Goal: Transaction & Acquisition: Book appointment/travel/reservation

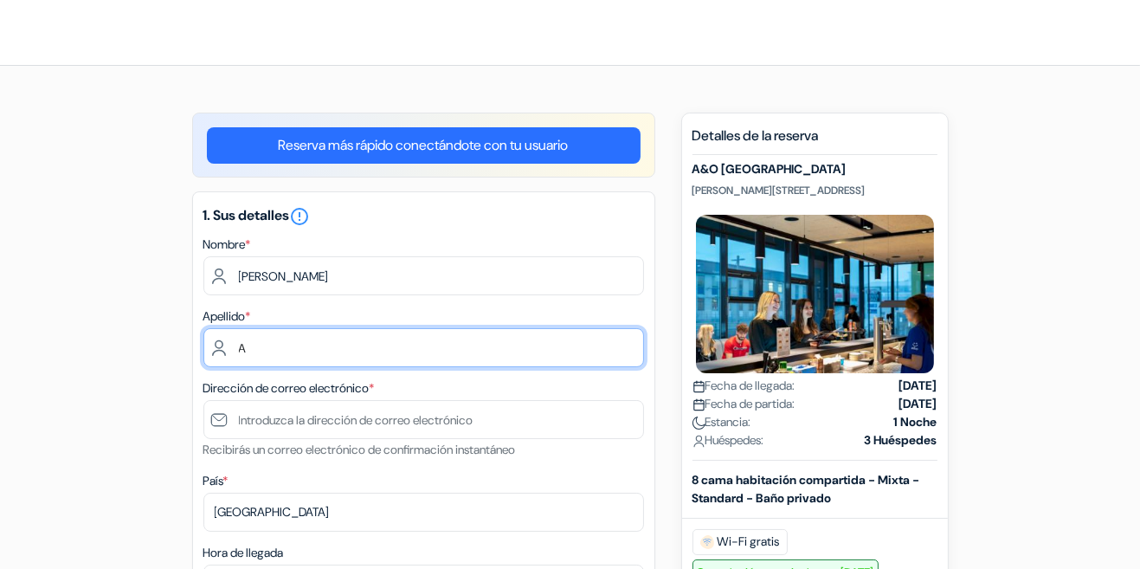
click at [419, 343] on input "A" at bounding box center [423, 347] width 441 height 39
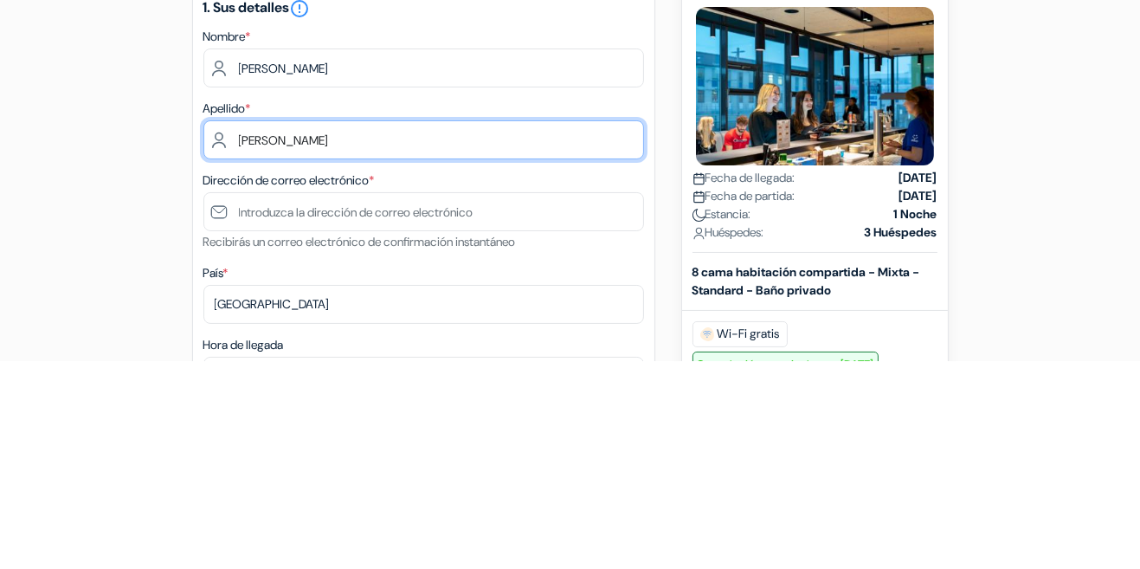
type input "[PERSON_NAME]"
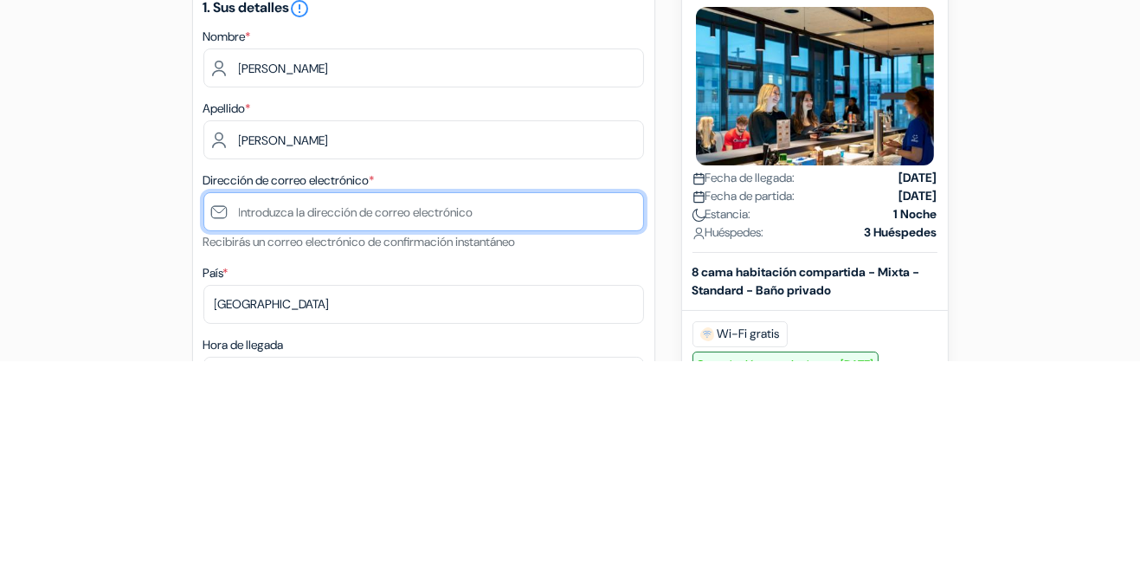
click at [480, 424] on input "text" at bounding box center [423, 419] width 441 height 39
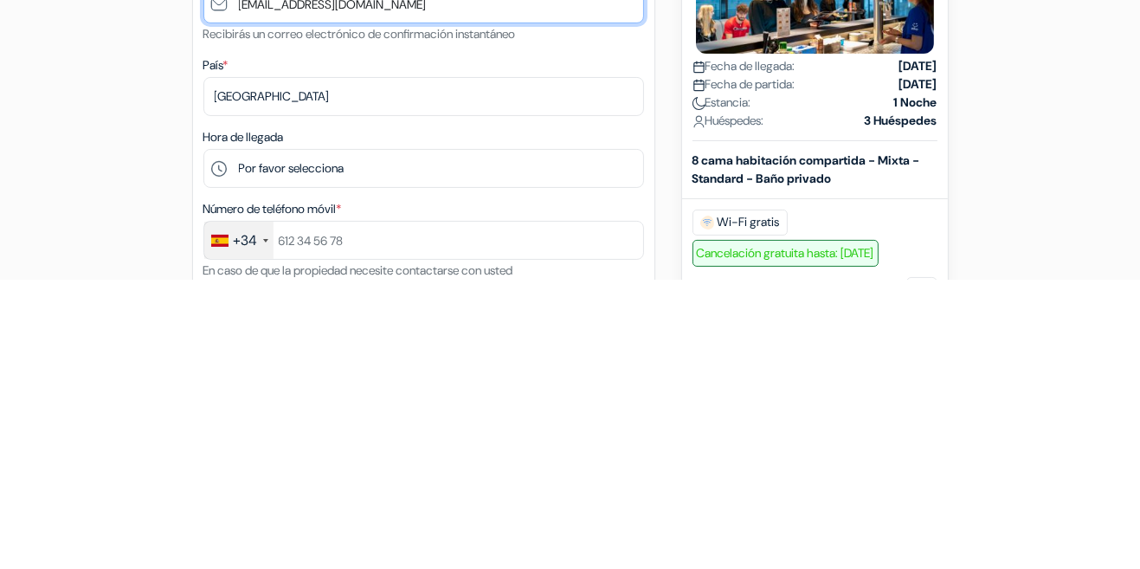
type input "[EMAIL_ADDRESS][DOMAIN_NAME]"
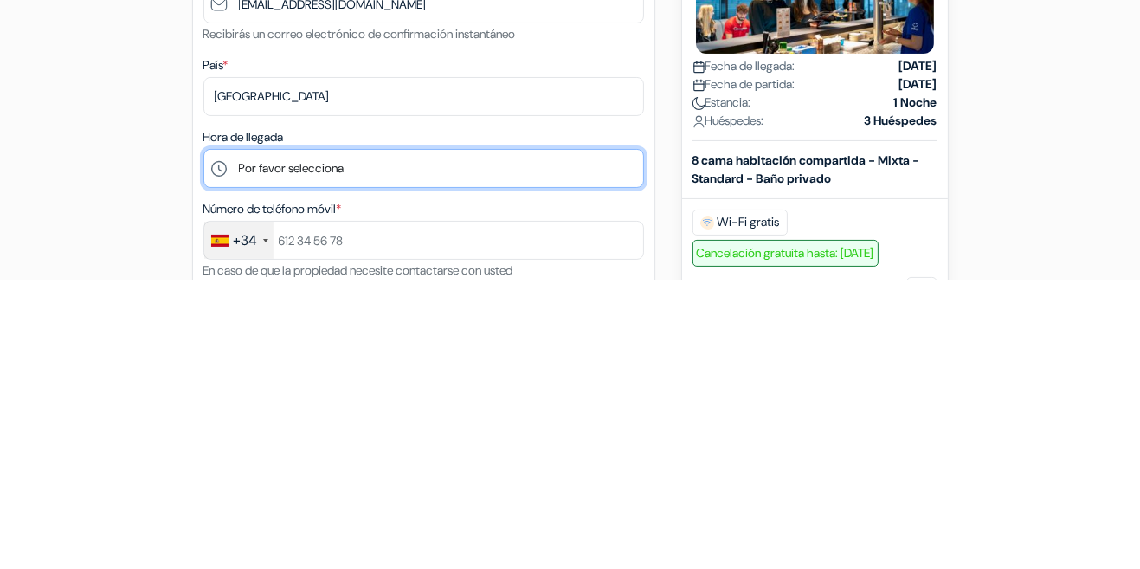
click at [545, 463] on select "Por favor selecciona 1:00 2:00 3:00 4:00 5:00 6:00 7:00 8:00 9:00 10:00 11:00 1…" at bounding box center [423, 457] width 441 height 39
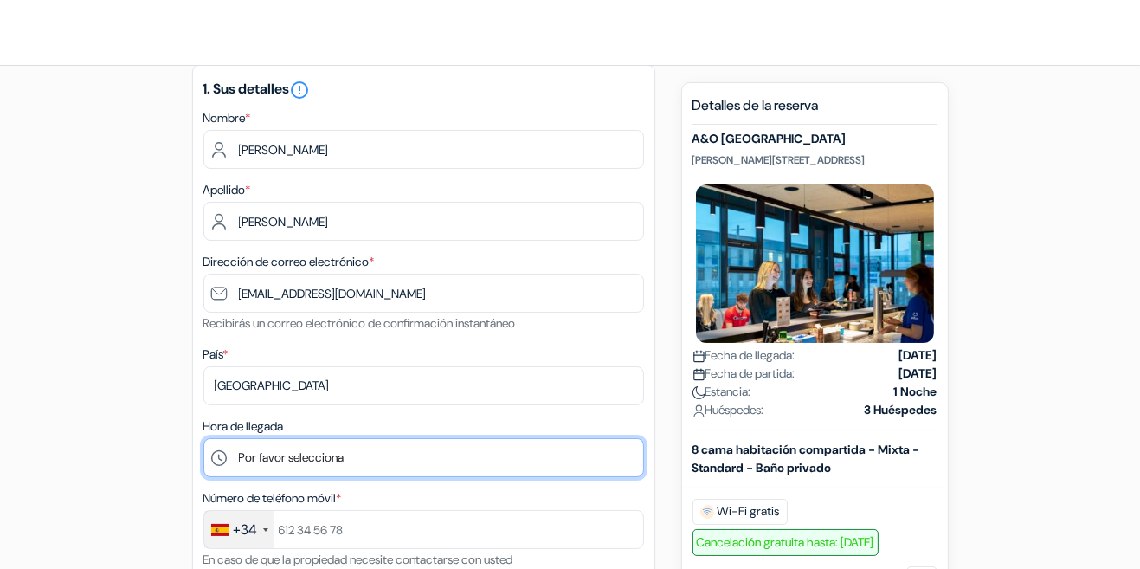
select select "12"
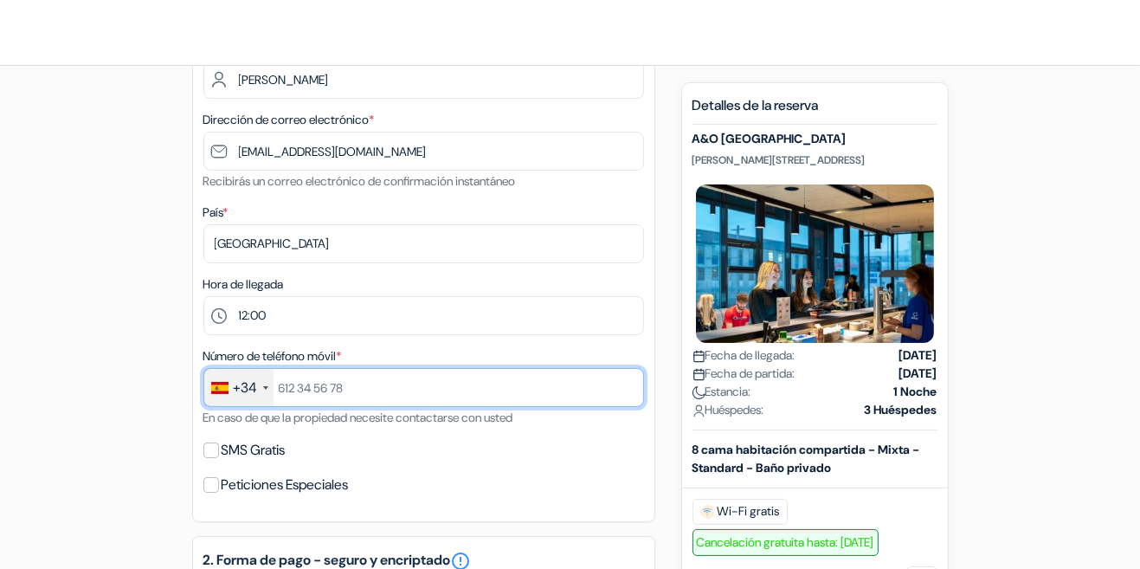
click at [438, 382] on input "text" at bounding box center [423, 387] width 441 height 39
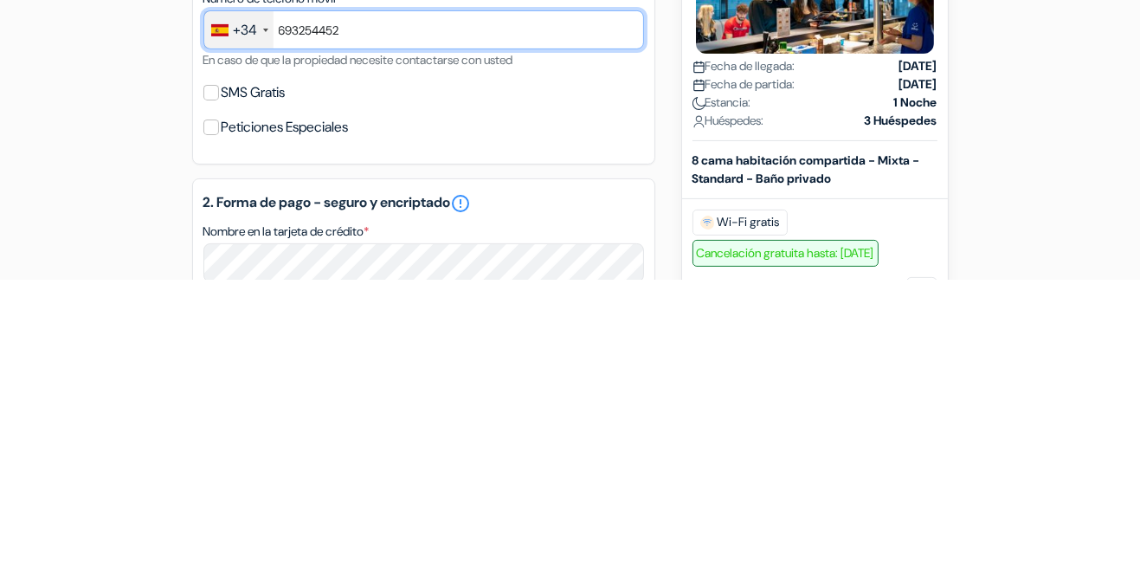
scroll to position [367, 0]
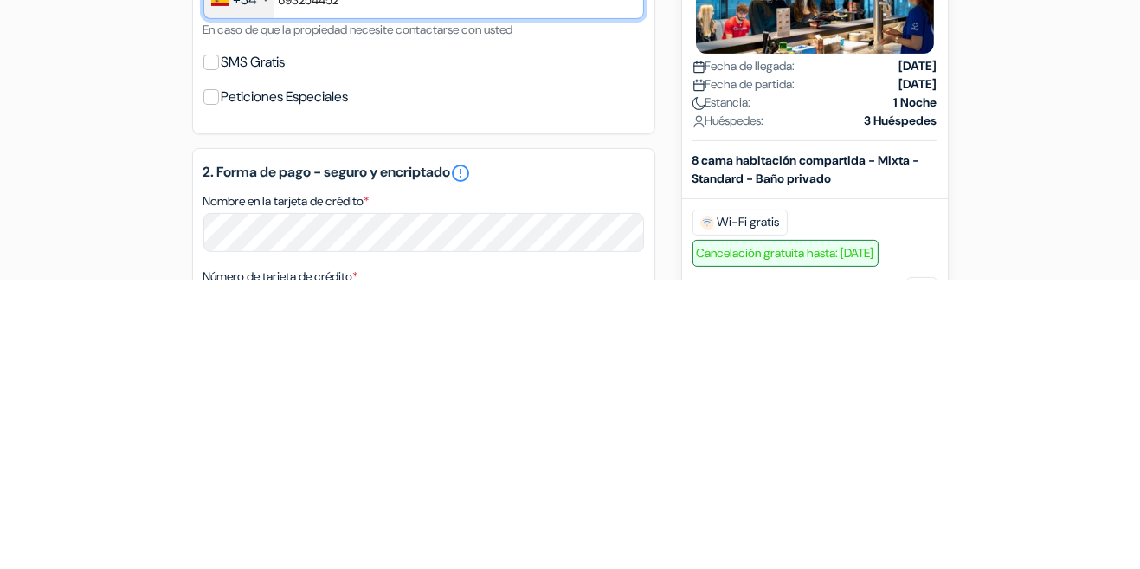
type input "693254452"
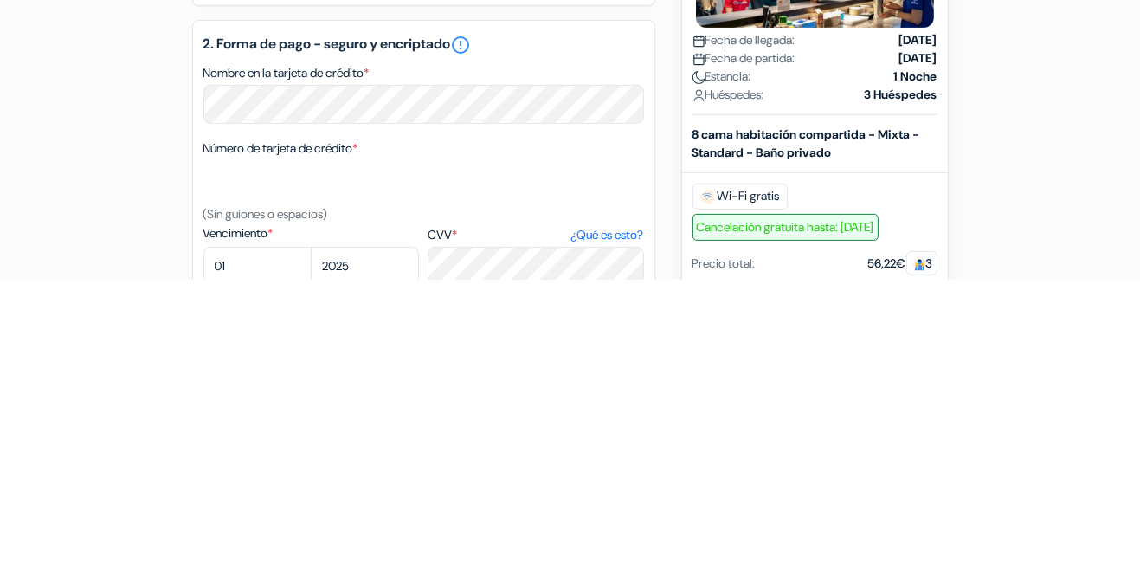
scroll to position [505, 0]
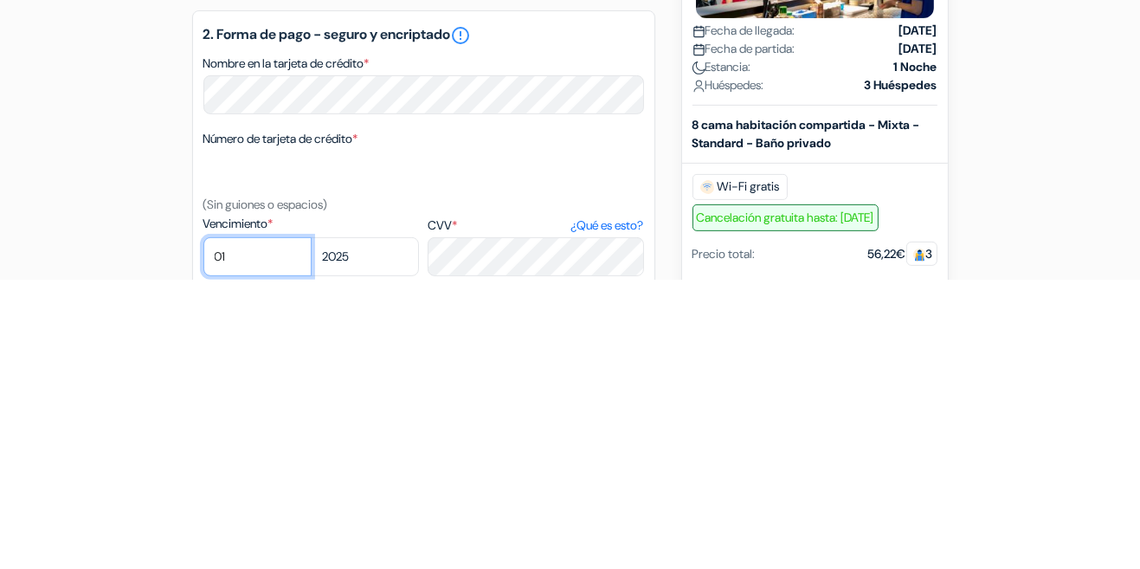
click at [250, 548] on select "01 02 03 04 05 06 07 08 09 10 11 12" at bounding box center [257, 545] width 108 height 39
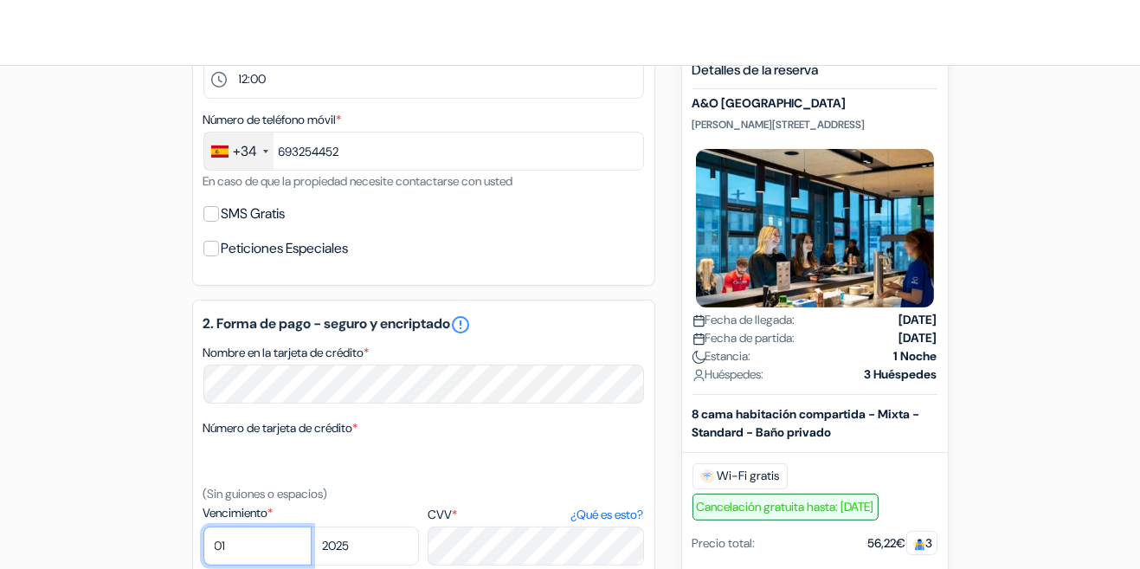
select select "08"
click at [363, 553] on select "2025 2026 2027 2028 2029 2030 2031 2032 2033 2034 2035 2036 2037 2038 2039 2040…" at bounding box center [365, 545] width 108 height 39
select select "2026"
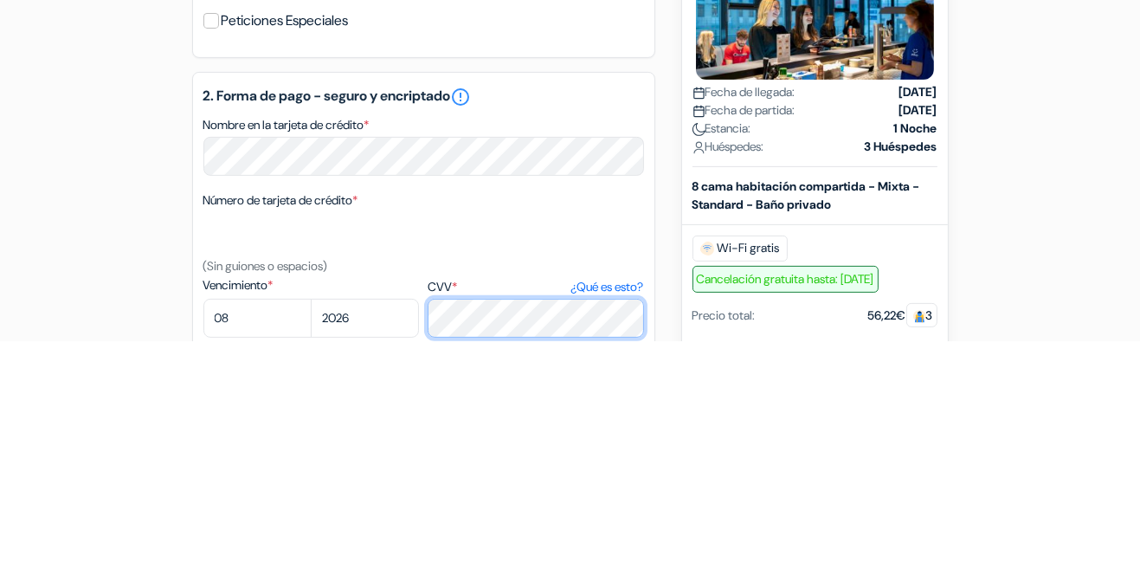
scroll to position [582, 0]
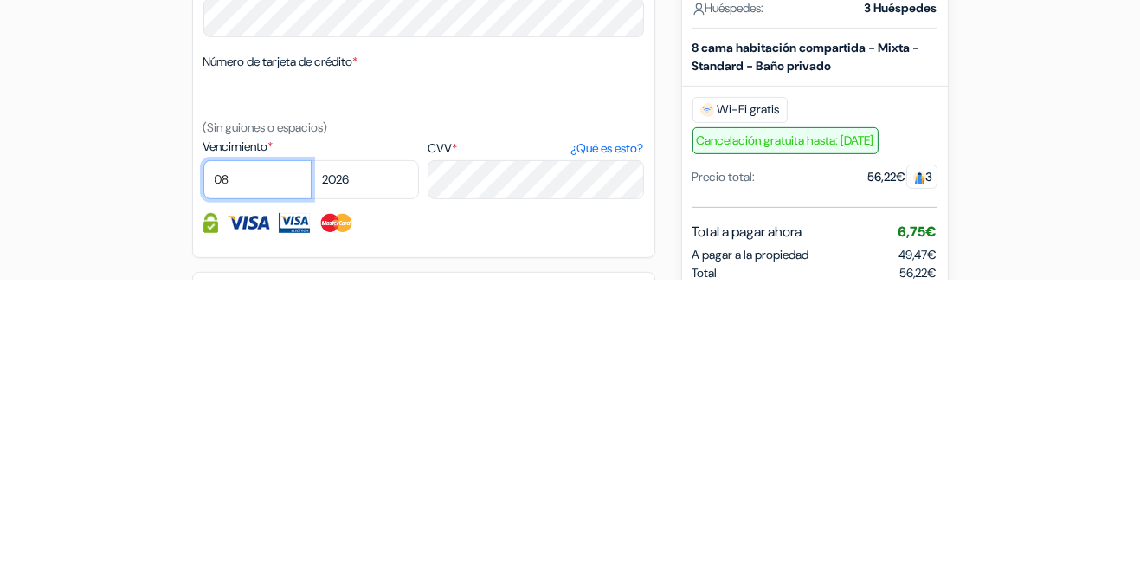
click at [250, 473] on select "01 02 03 04 05 06 07 08 09 10 11 12" at bounding box center [257, 468] width 108 height 39
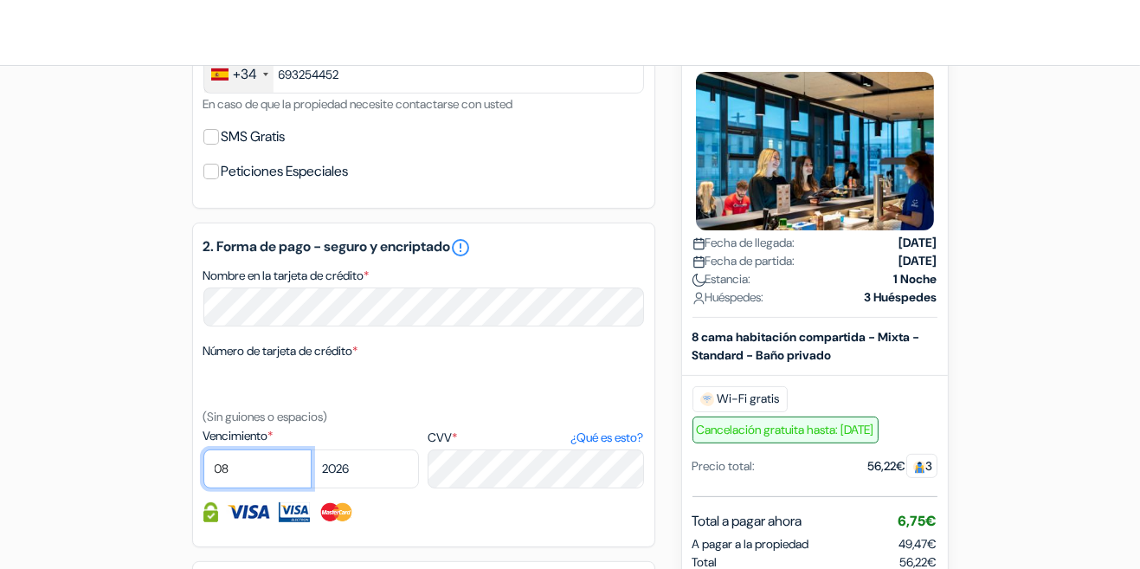
select select "10"
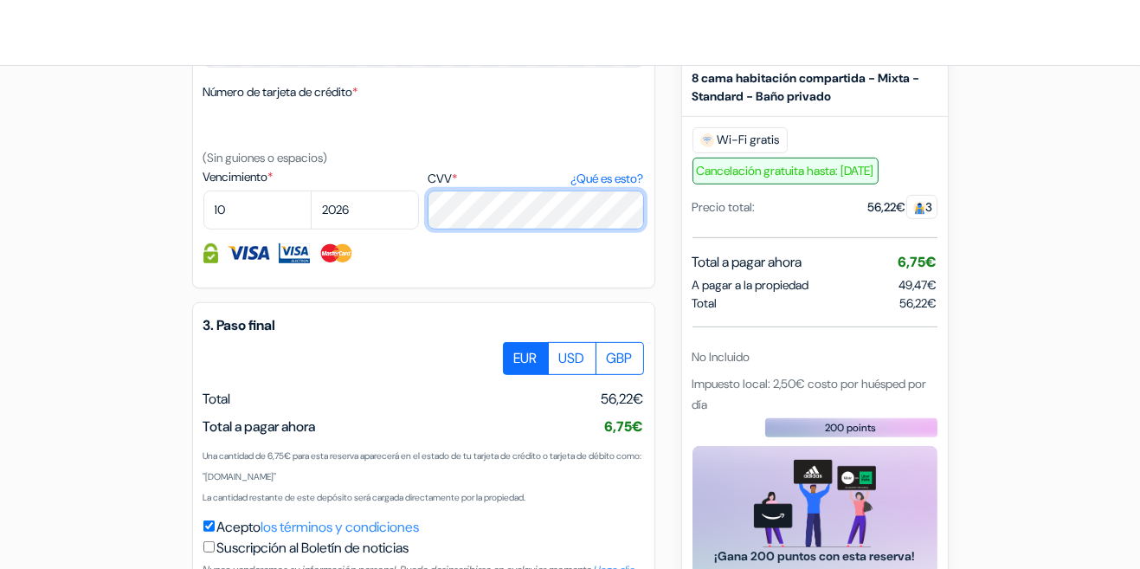
scroll to position [895, 0]
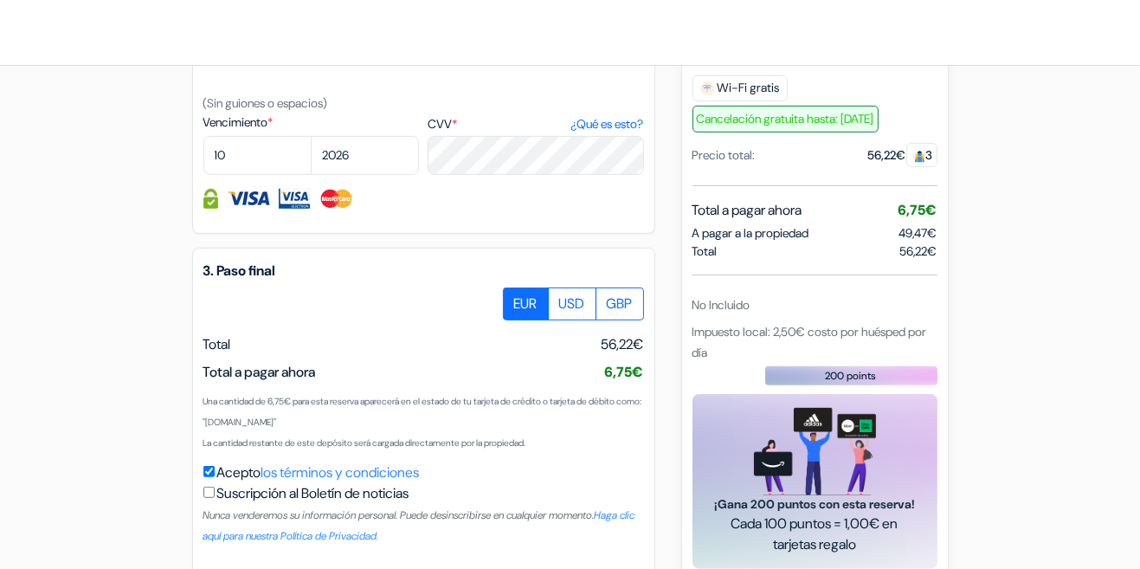
scroll to position [965, 0]
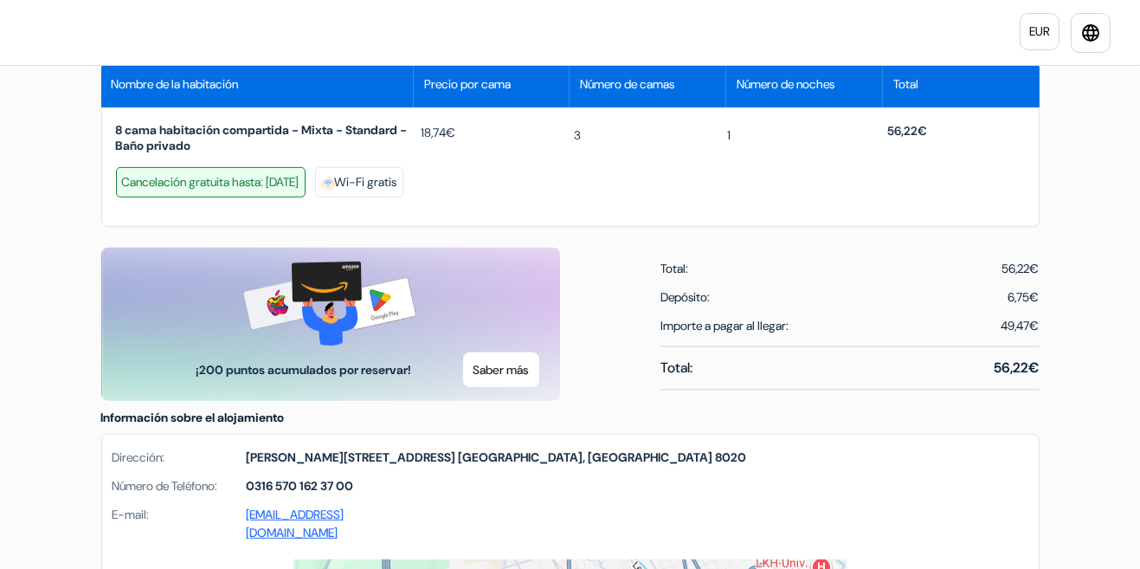
scroll to position [767, 0]
